Goal: Navigation & Orientation: Find specific page/section

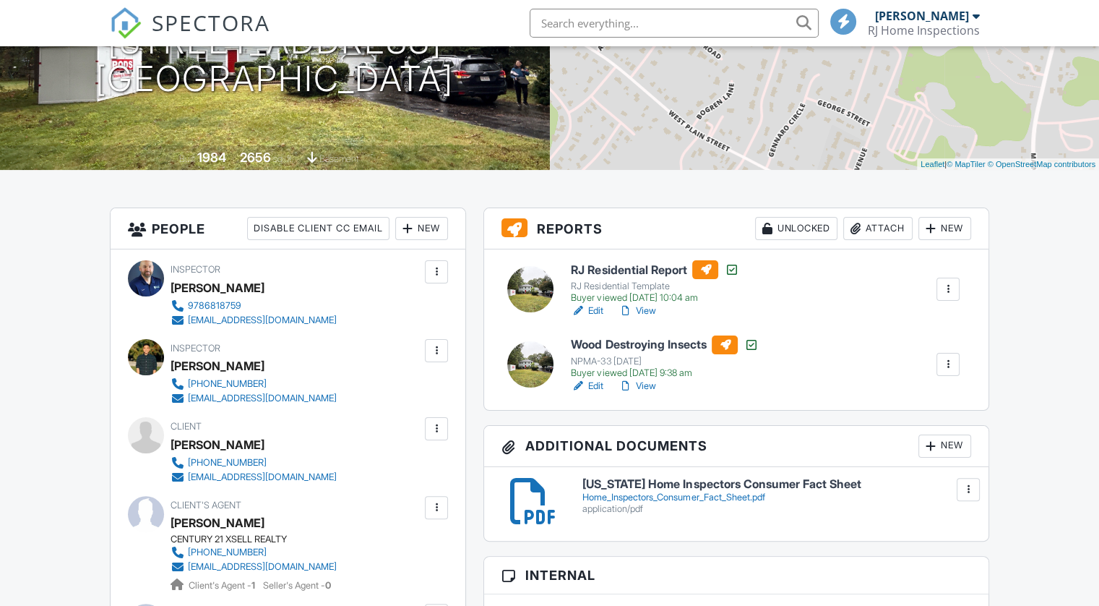
click at [925, 27] on div "RJ Home Inspections" at bounding box center [924, 30] width 112 height 14
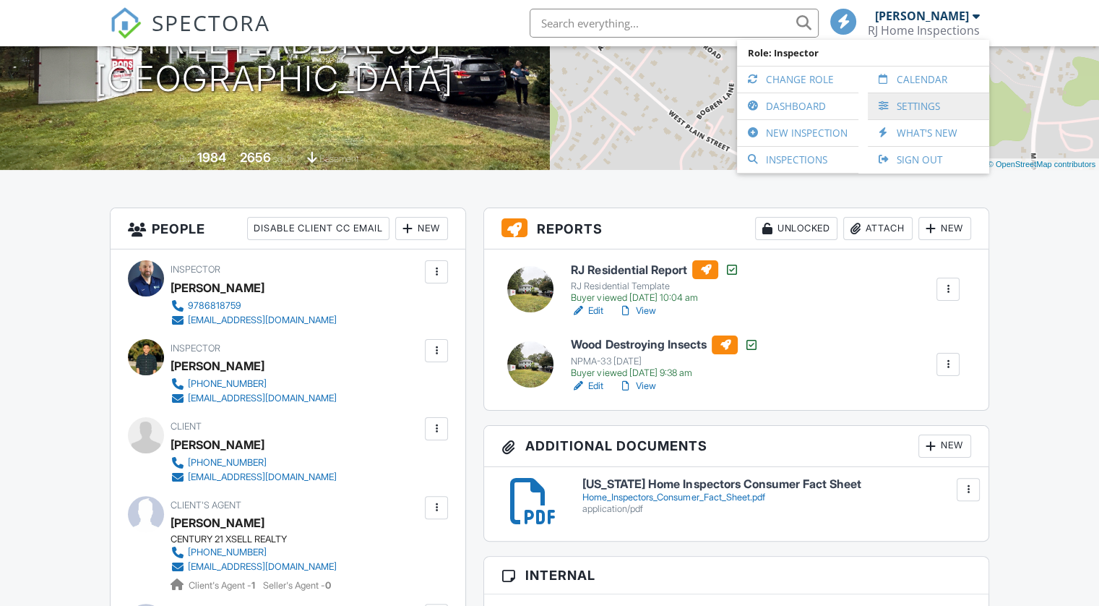
scroll to position [217, 0]
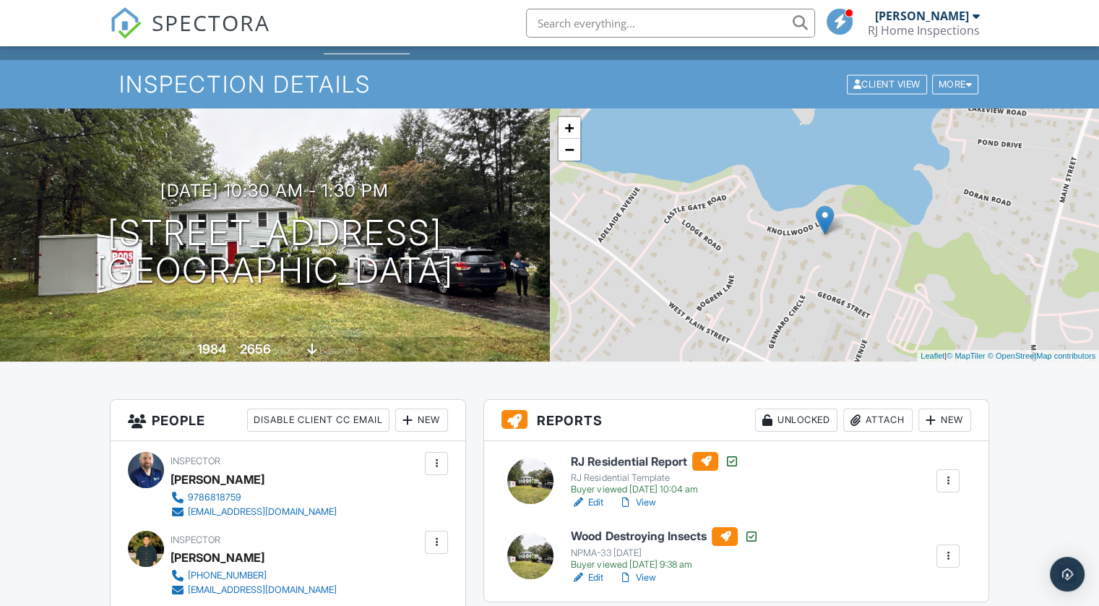
scroll to position [0, 0]
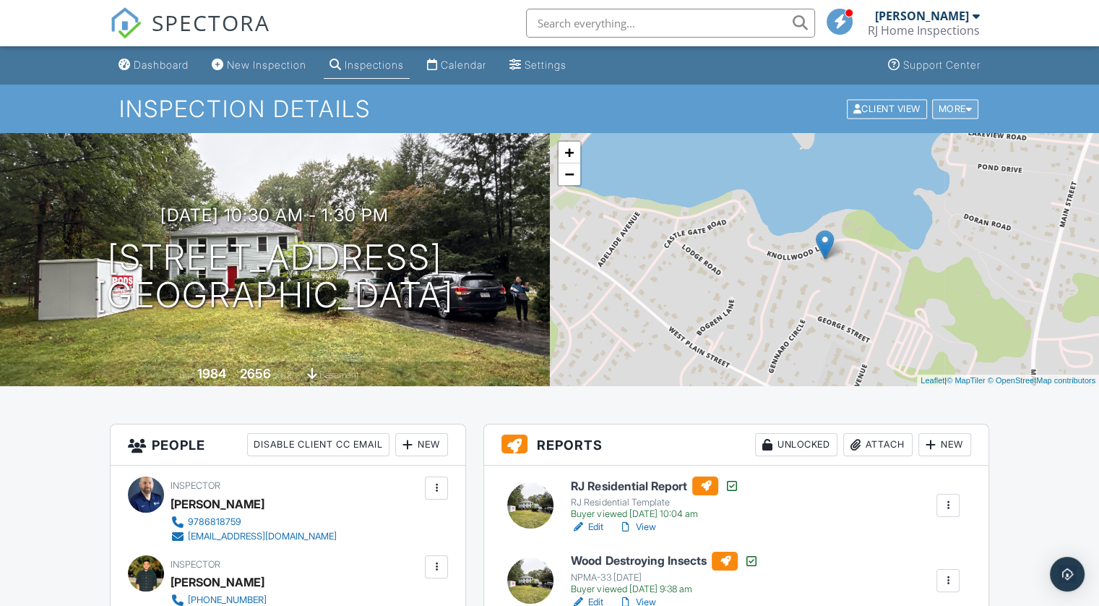
click at [952, 106] on div "More" at bounding box center [955, 109] width 47 height 20
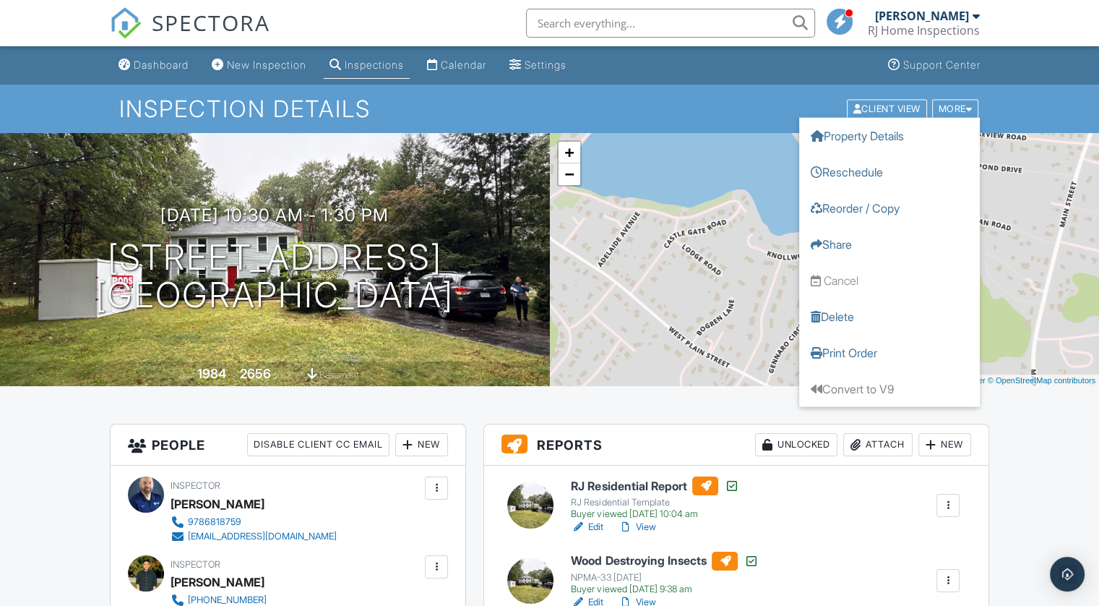
click at [940, 21] on div "[PERSON_NAME]" at bounding box center [922, 16] width 94 height 14
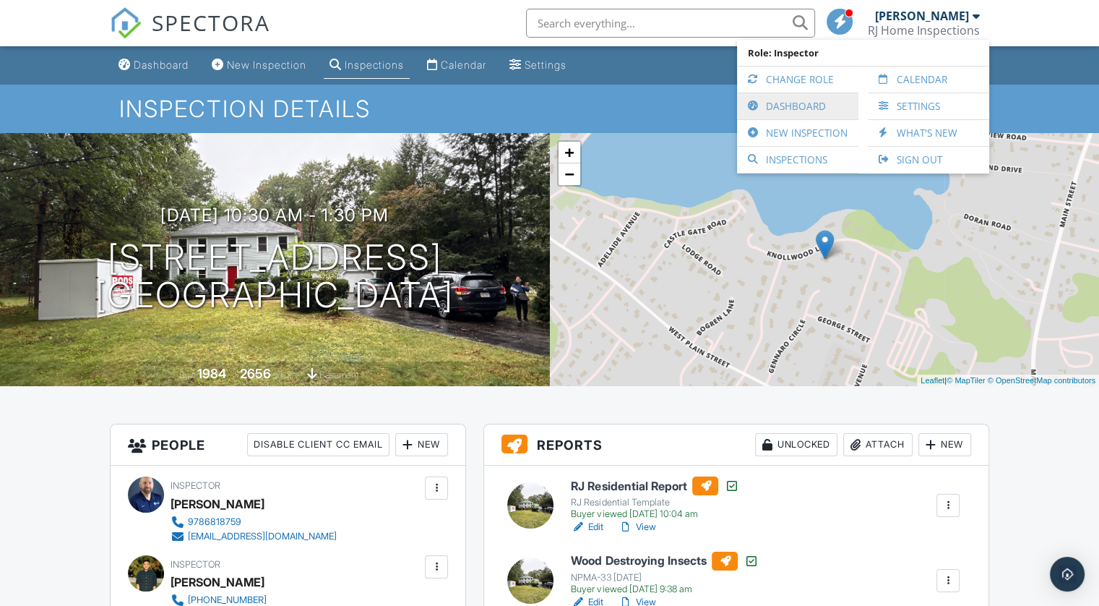
click at [804, 106] on link "Dashboard" at bounding box center [797, 106] width 107 height 26
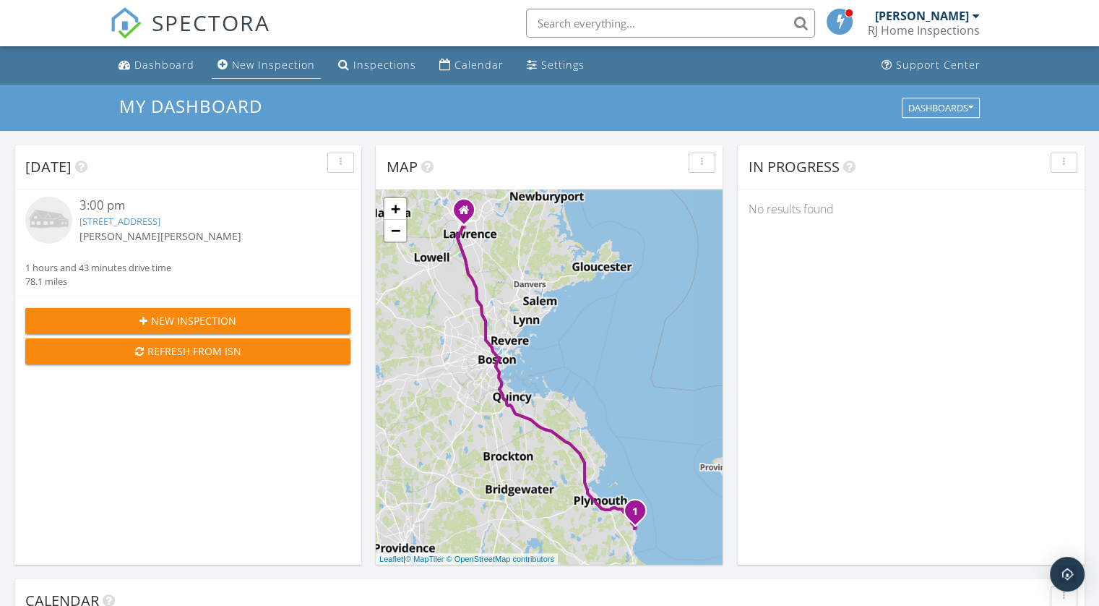
click at [292, 62] on div "New Inspection" at bounding box center [273, 65] width 83 height 14
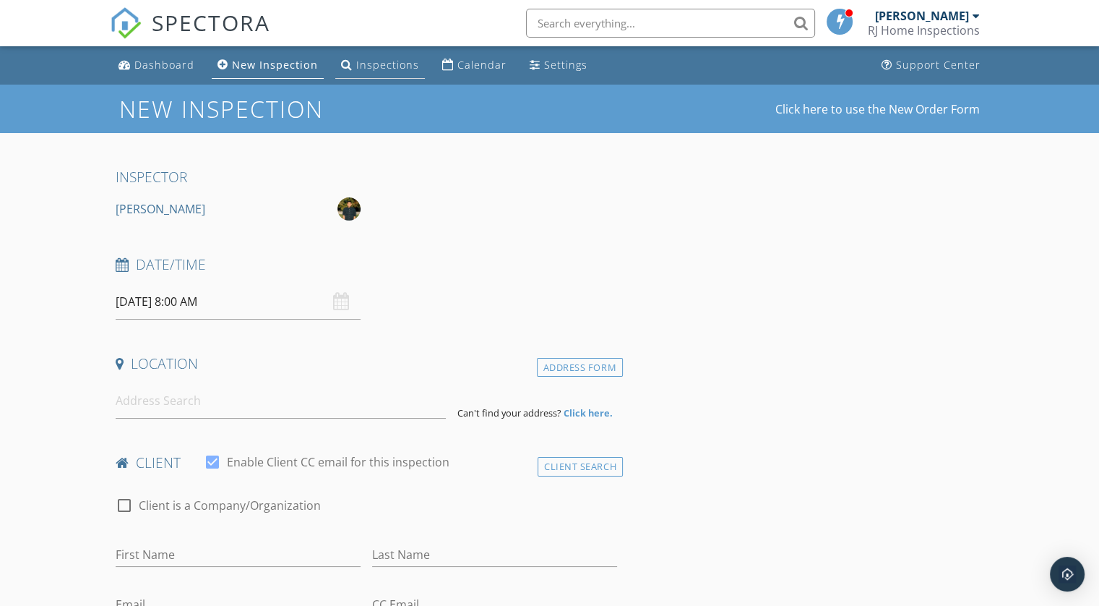
click at [371, 64] on div "Inspections" at bounding box center [387, 65] width 63 height 14
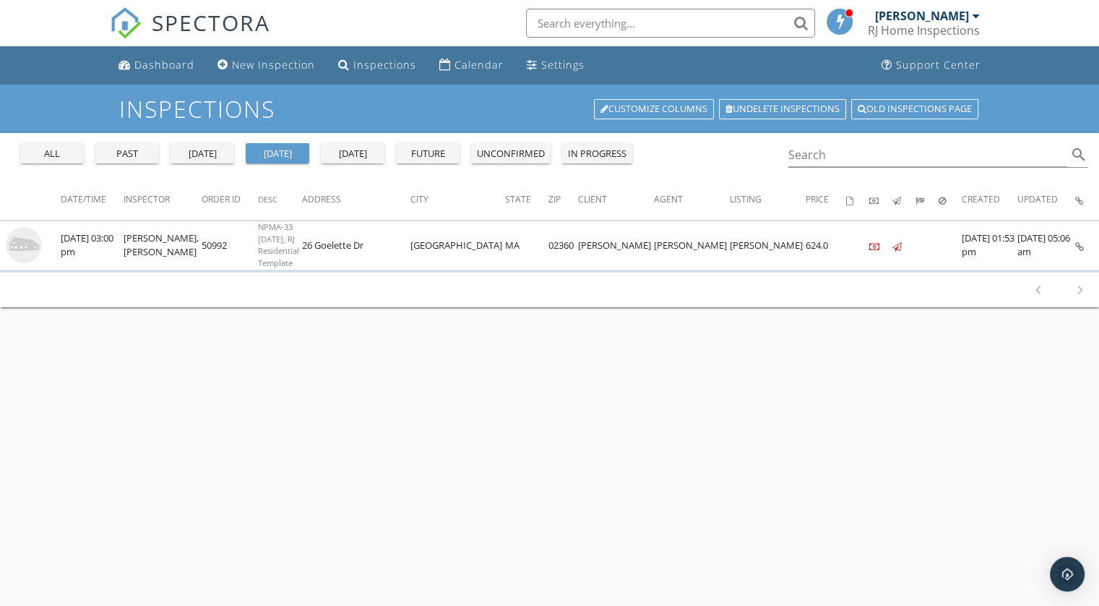
click at [918, 17] on div "[PERSON_NAME]" at bounding box center [922, 16] width 94 height 14
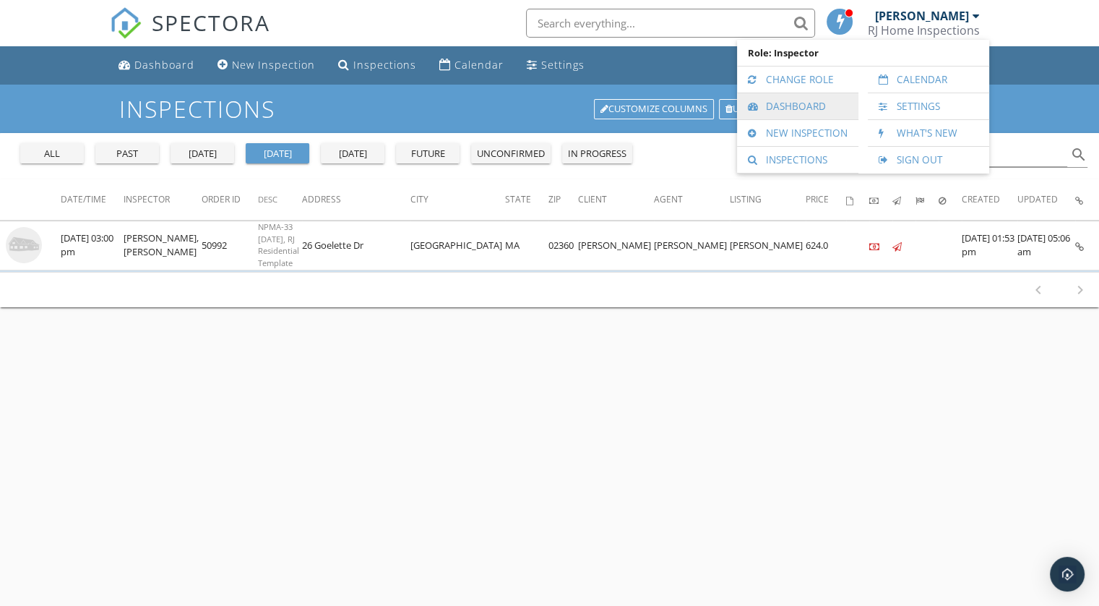
click at [785, 106] on link "Dashboard" at bounding box center [797, 106] width 107 height 26
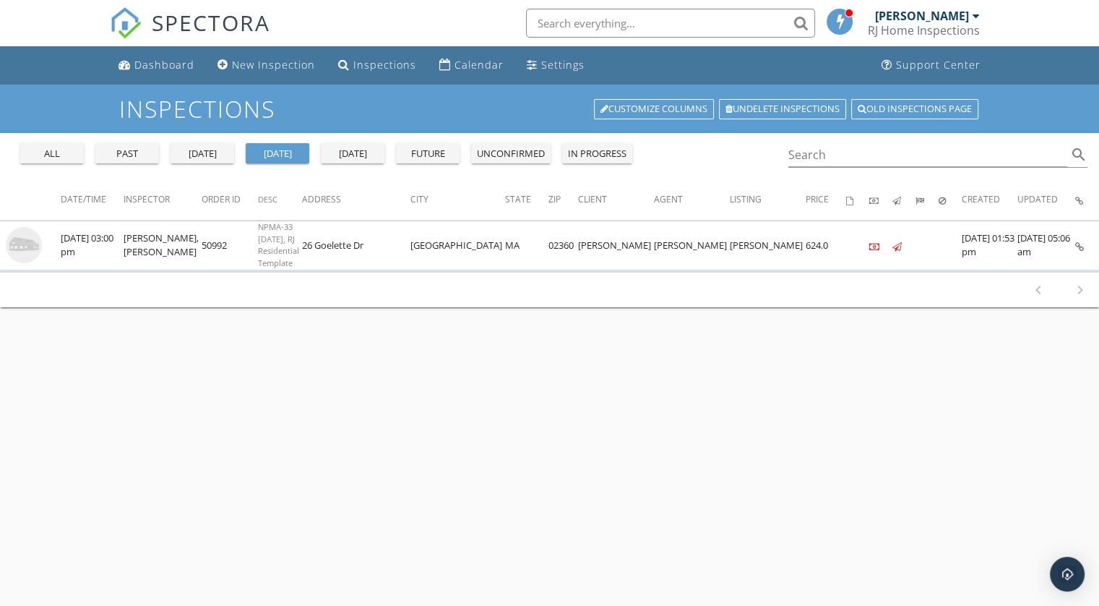
click at [937, 14] on div "[PERSON_NAME]" at bounding box center [922, 16] width 94 height 14
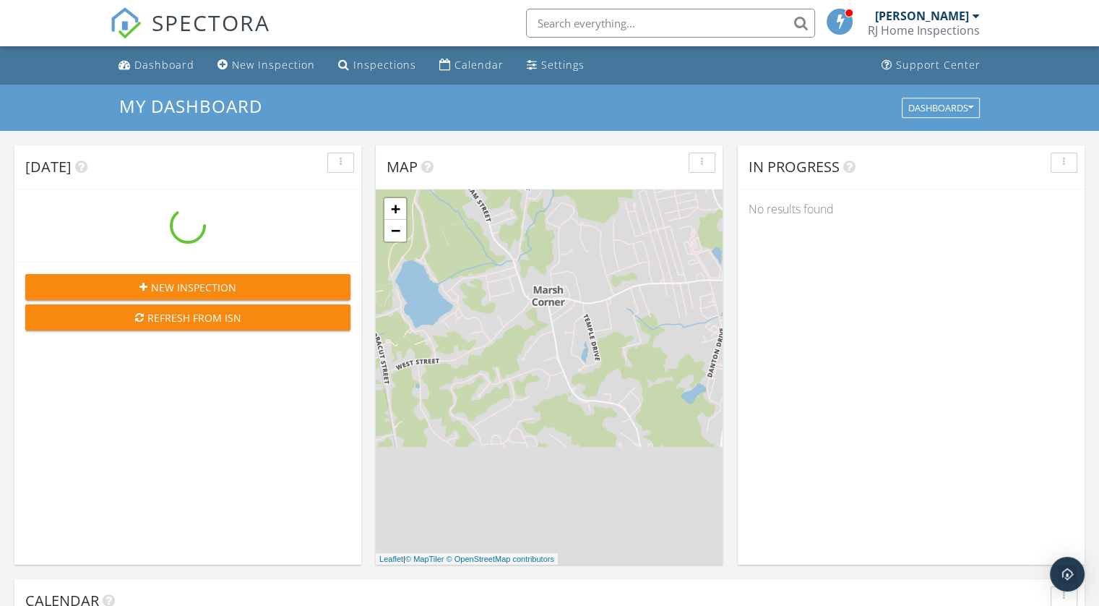
scroll to position [1338, 1122]
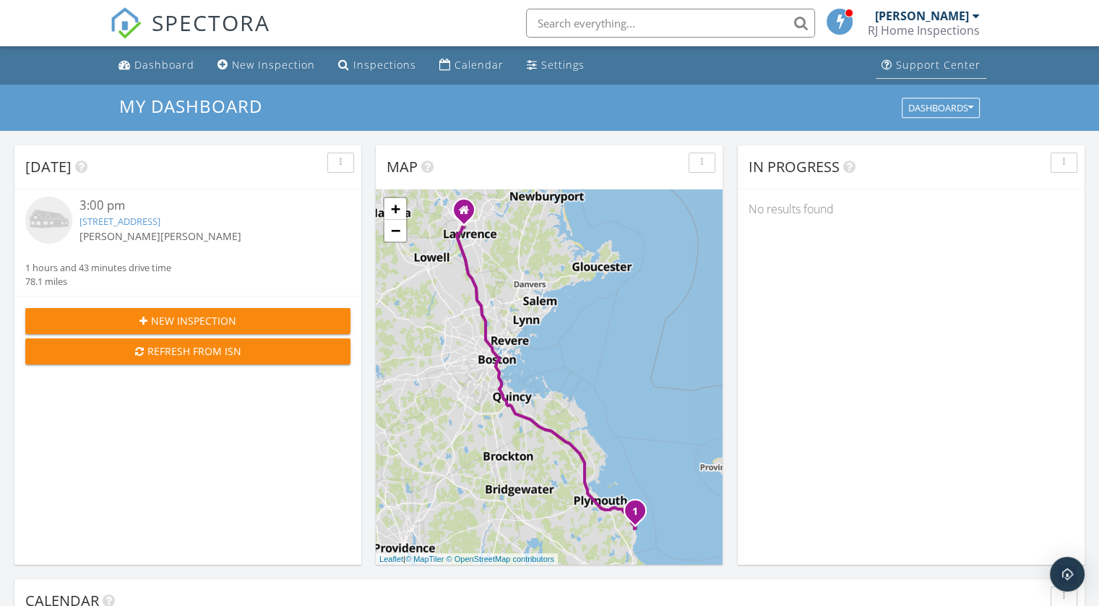
click at [914, 61] on div "Support Center" at bounding box center [938, 65] width 85 height 14
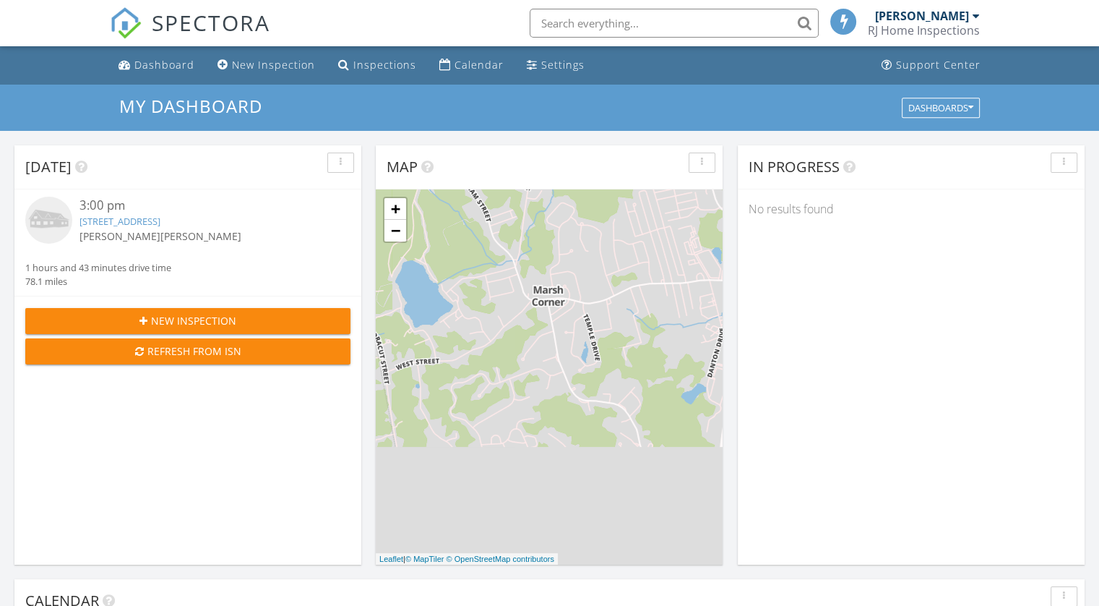
scroll to position [1338, 1122]
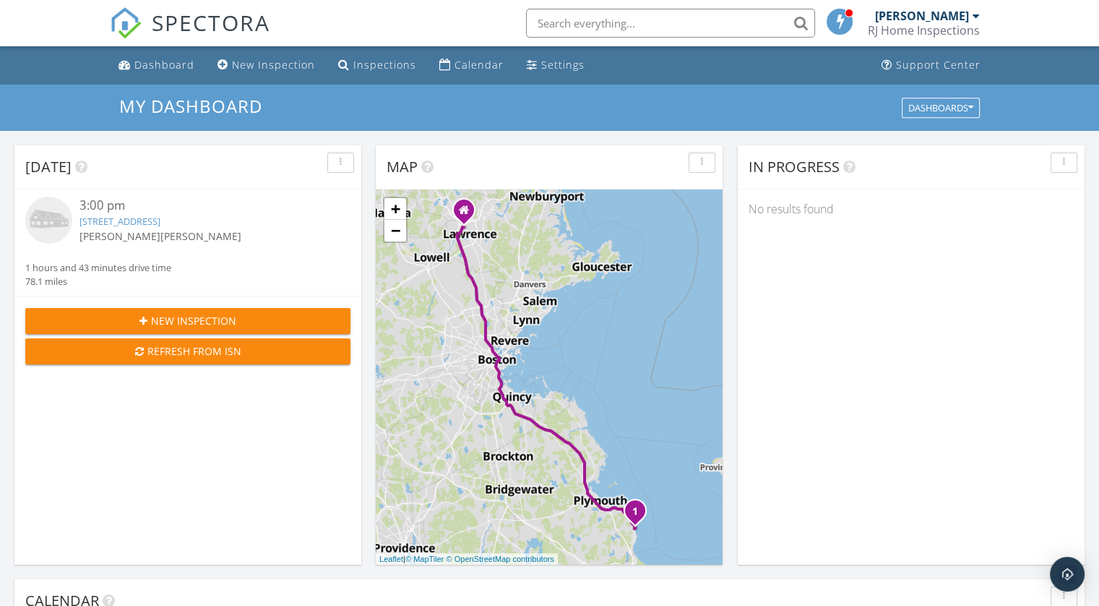
click at [948, 19] on div "[PERSON_NAME]" at bounding box center [922, 16] width 94 height 14
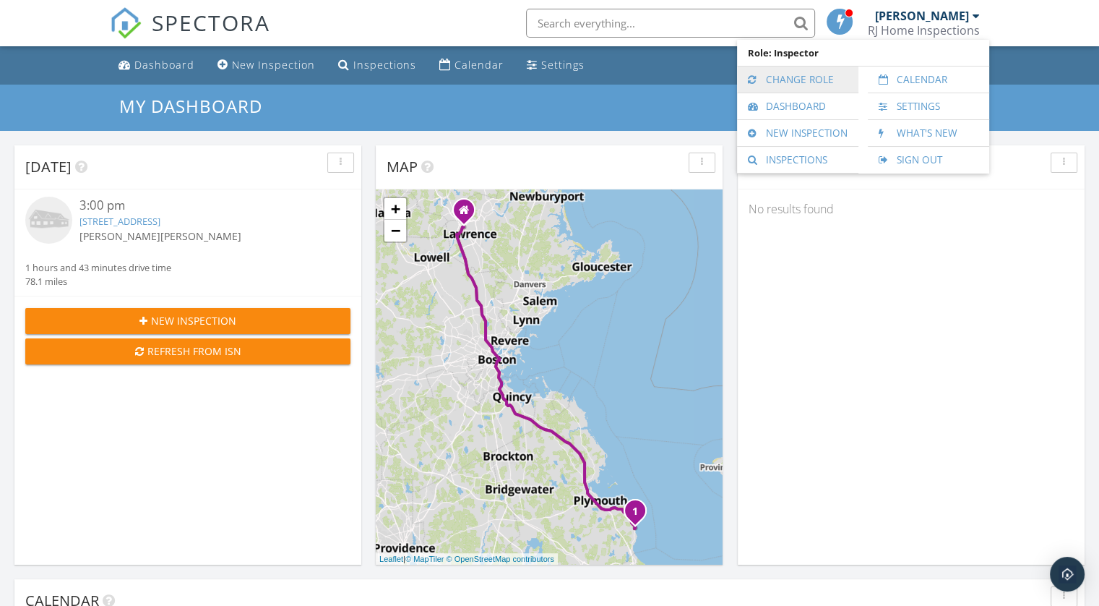
click at [782, 77] on link "Change Role" at bounding box center [797, 79] width 107 height 26
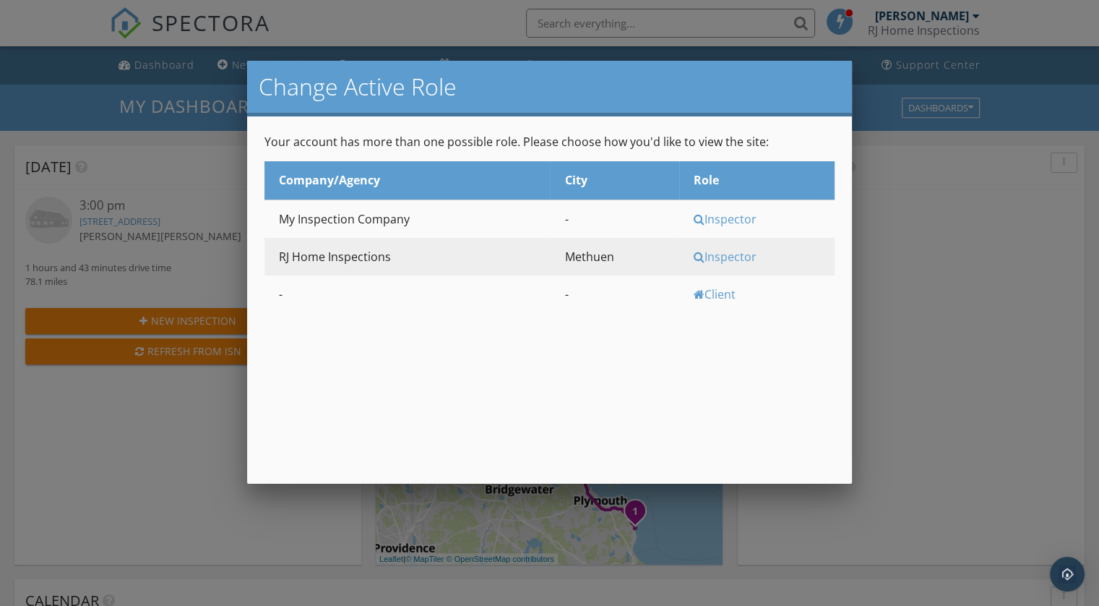
click at [948, 254] on div at bounding box center [549, 306] width 1099 height 757
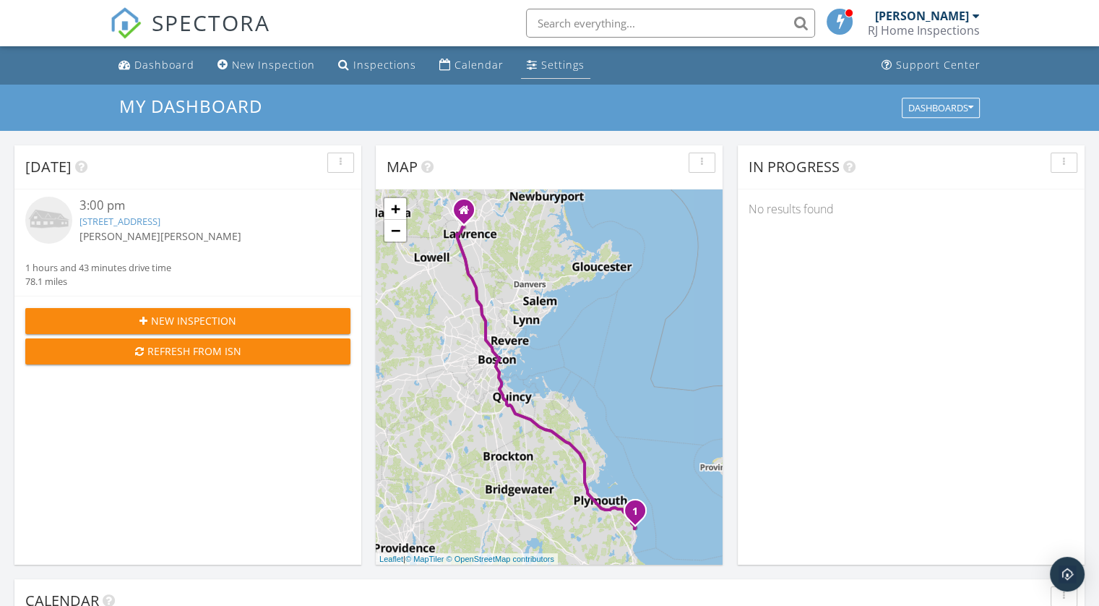
click at [533, 61] on link "Settings" at bounding box center [555, 65] width 69 height 27
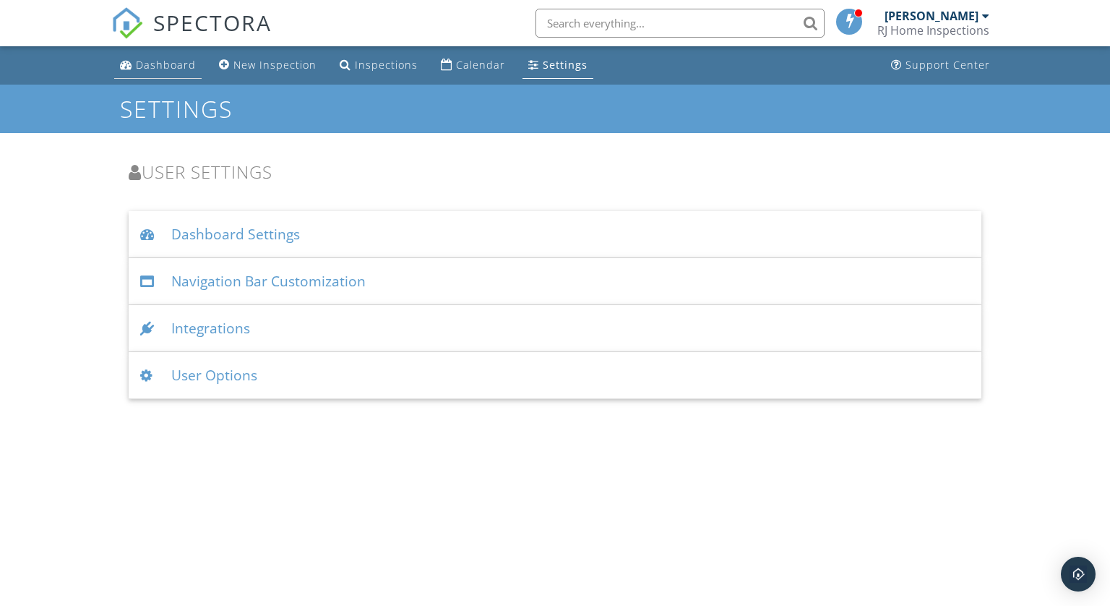
click at [163, 62] on div "Dashboard" at bounding box center [166, 65] width 60 height 14
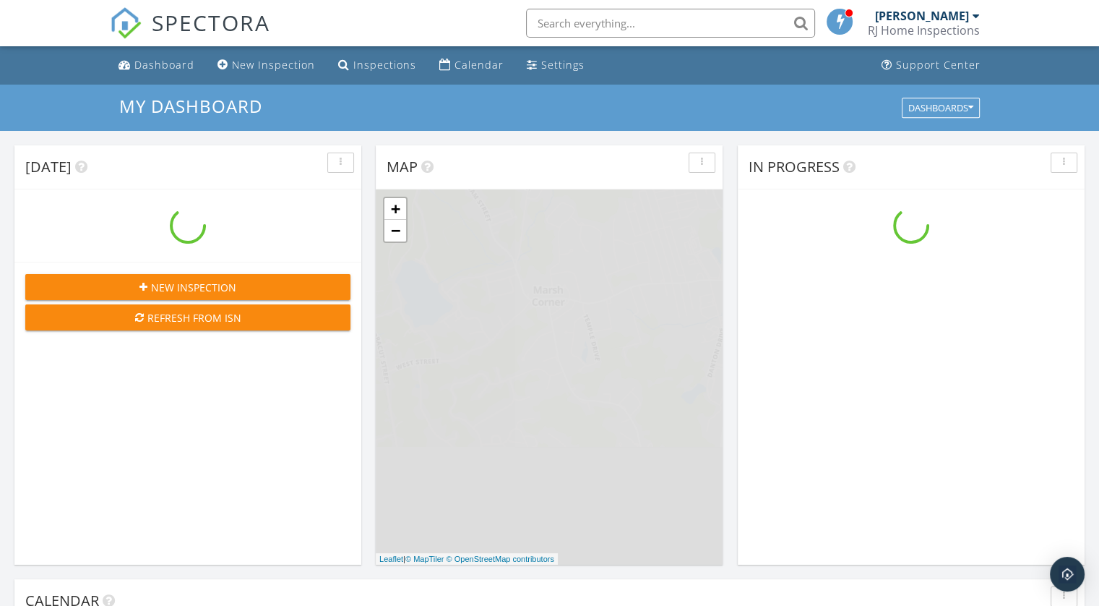
scroll to position [1338, 1122]
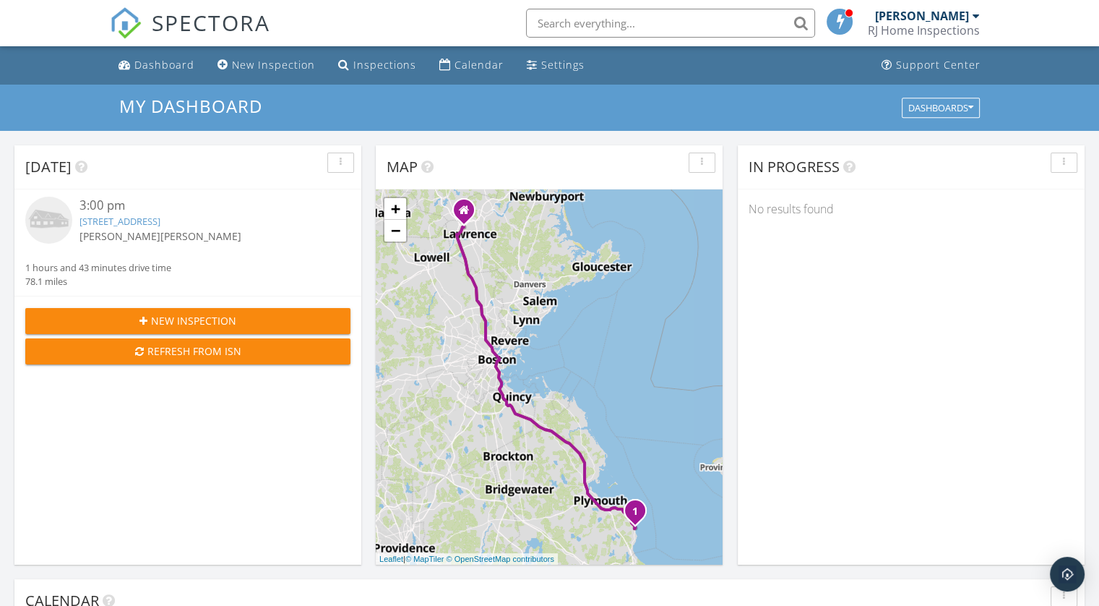
click at [166, 202] on div "3:00 pm" at bounding box center [201, 206] width 244 height 18
